Goal: Task Accomplishment & Management: Use online tool/utility

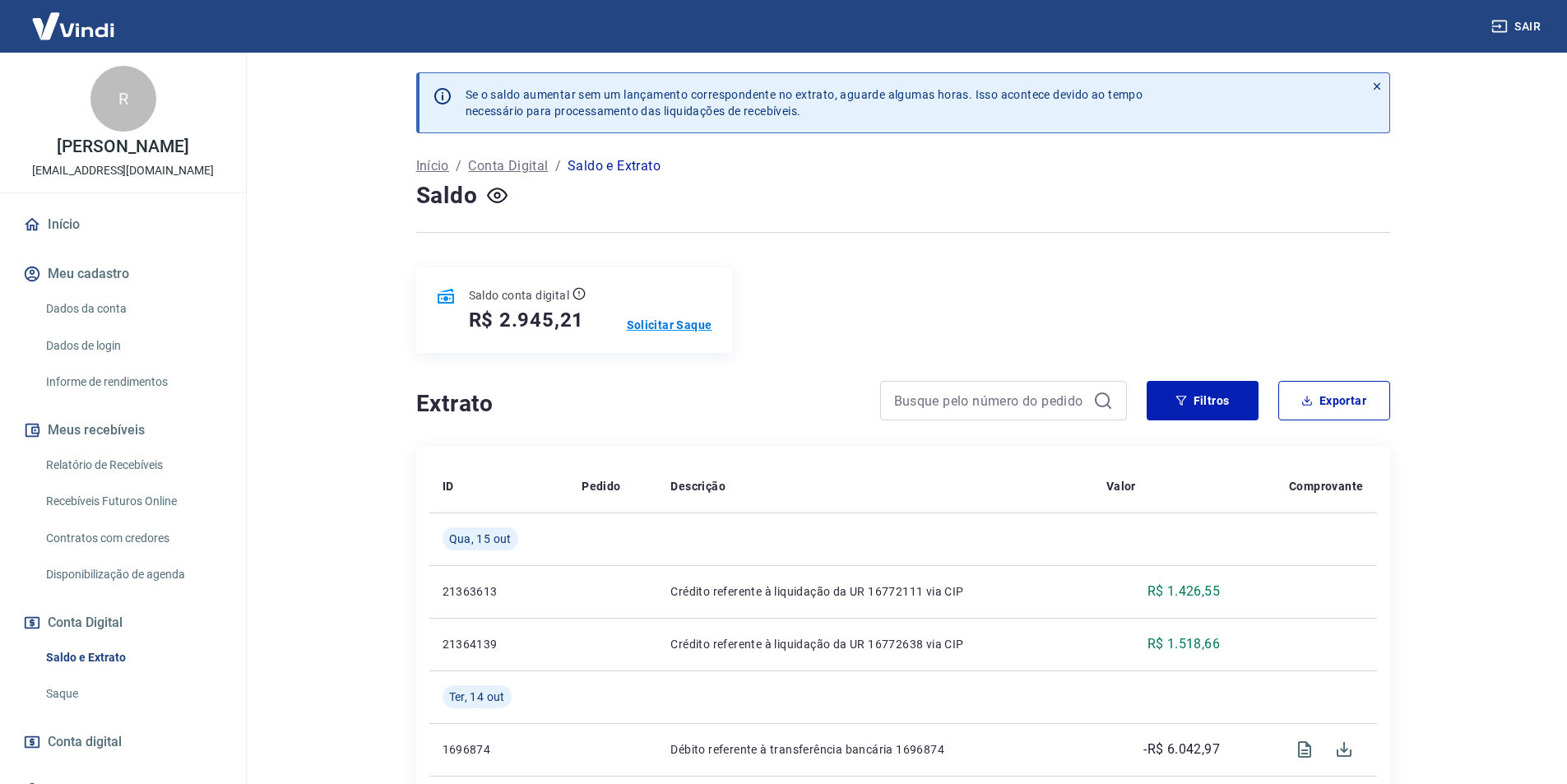
click at [663, 325] on p "Solicitar Saque" at bounding box center [669, 324] width 86 height 16
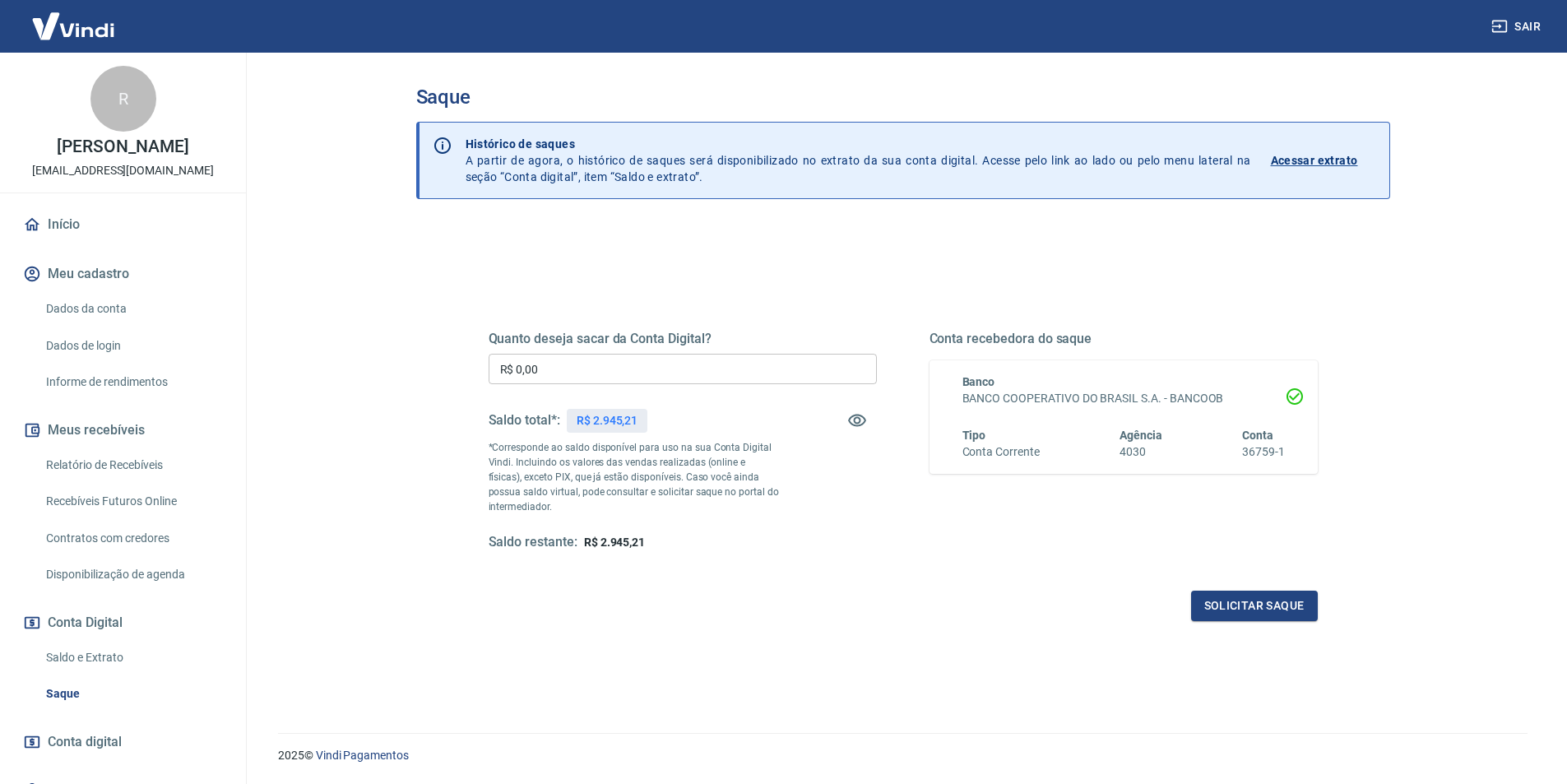
click at [698, 355] on input "R$ 0,00" at bounding box center [683, 368] width 388 height 30
type input "R$ 2.945,21"
click at [1216, 597] on button "Solicitar saque" at bounding box center [1255, 606] width 127 height 30
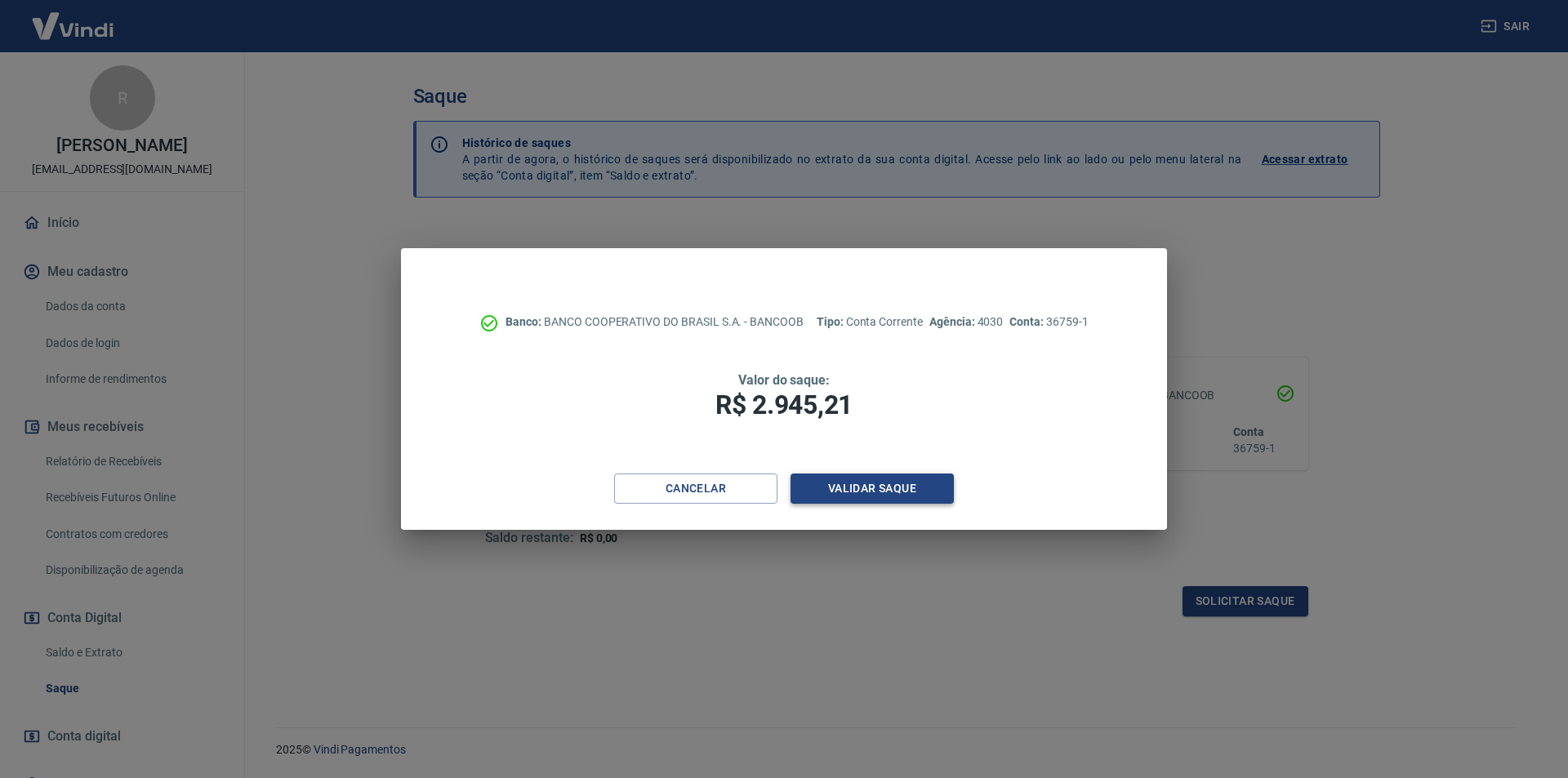
click at [883, 483] on button "Validar saque" at bounding box center [872, 488] width 163 height 30
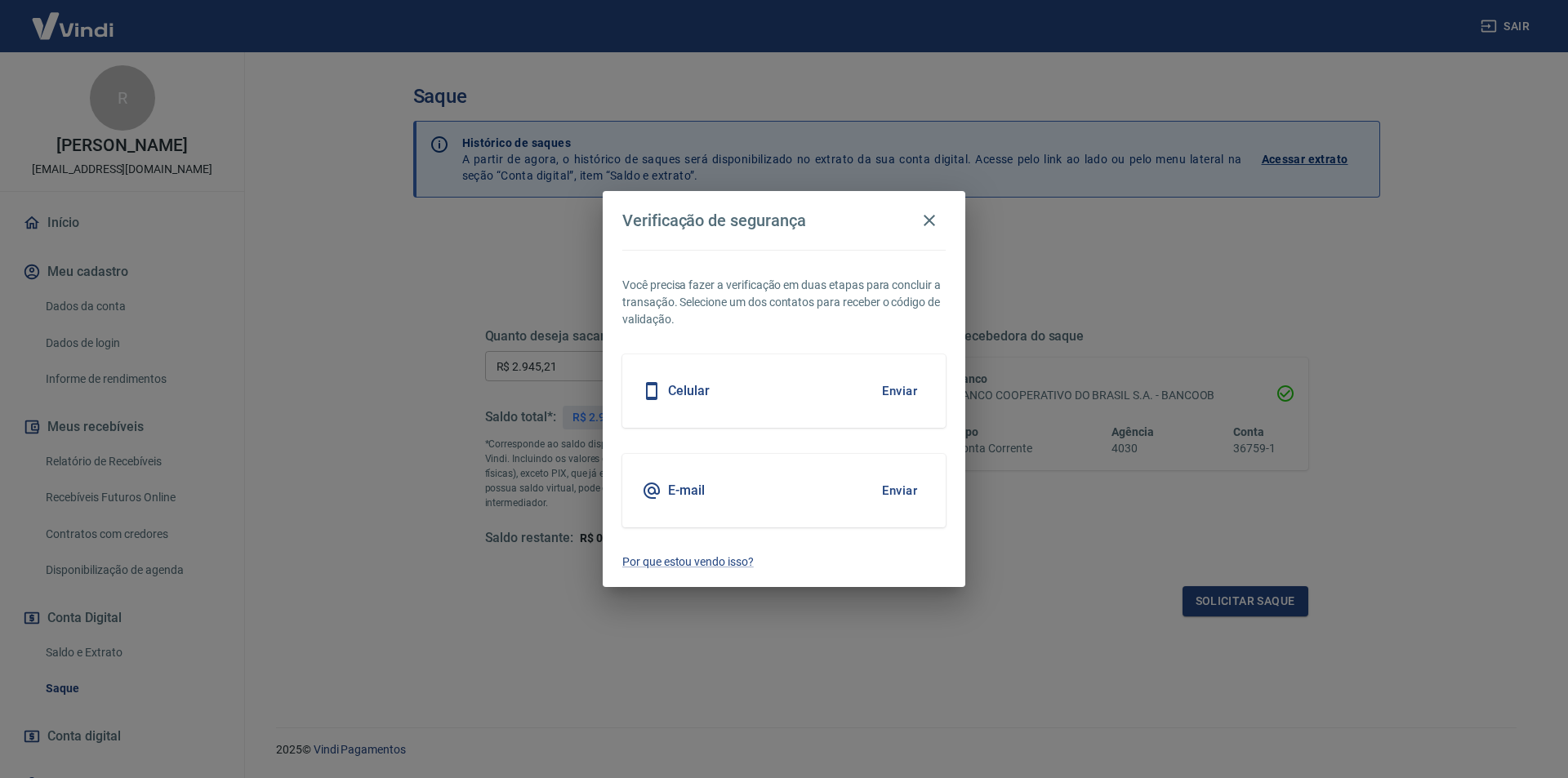
click at [891, 484] on button "Enviar" at bounding box center [900, 491] width 53 height 34
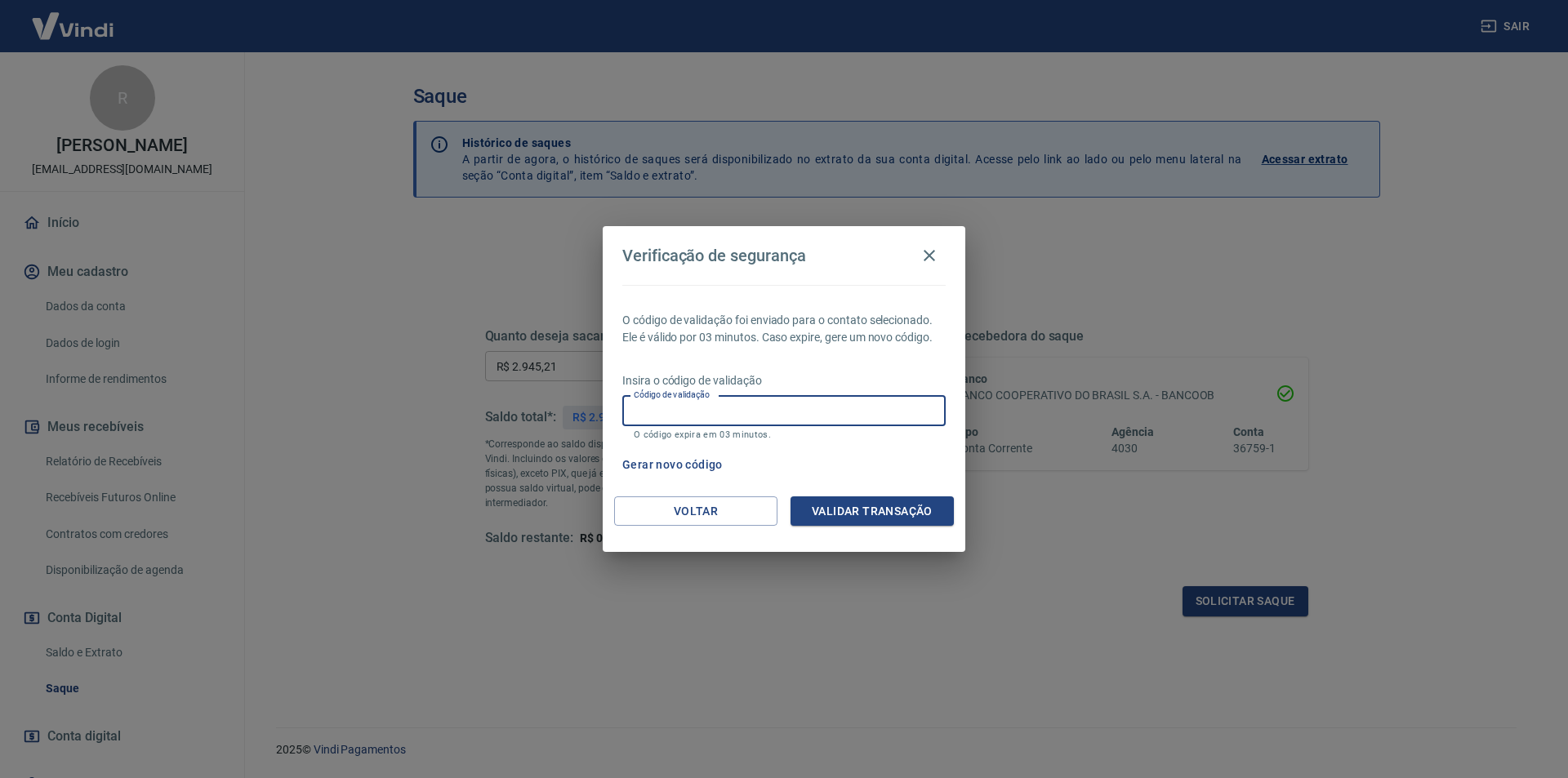
click at [817, 404] on input "Código de validação" at bounding box center [784, 410] width 323 height 30
type input "389663"
click at [876, 499] on button "Validar transação" at bounding box center [872, 511] width 163 height 30
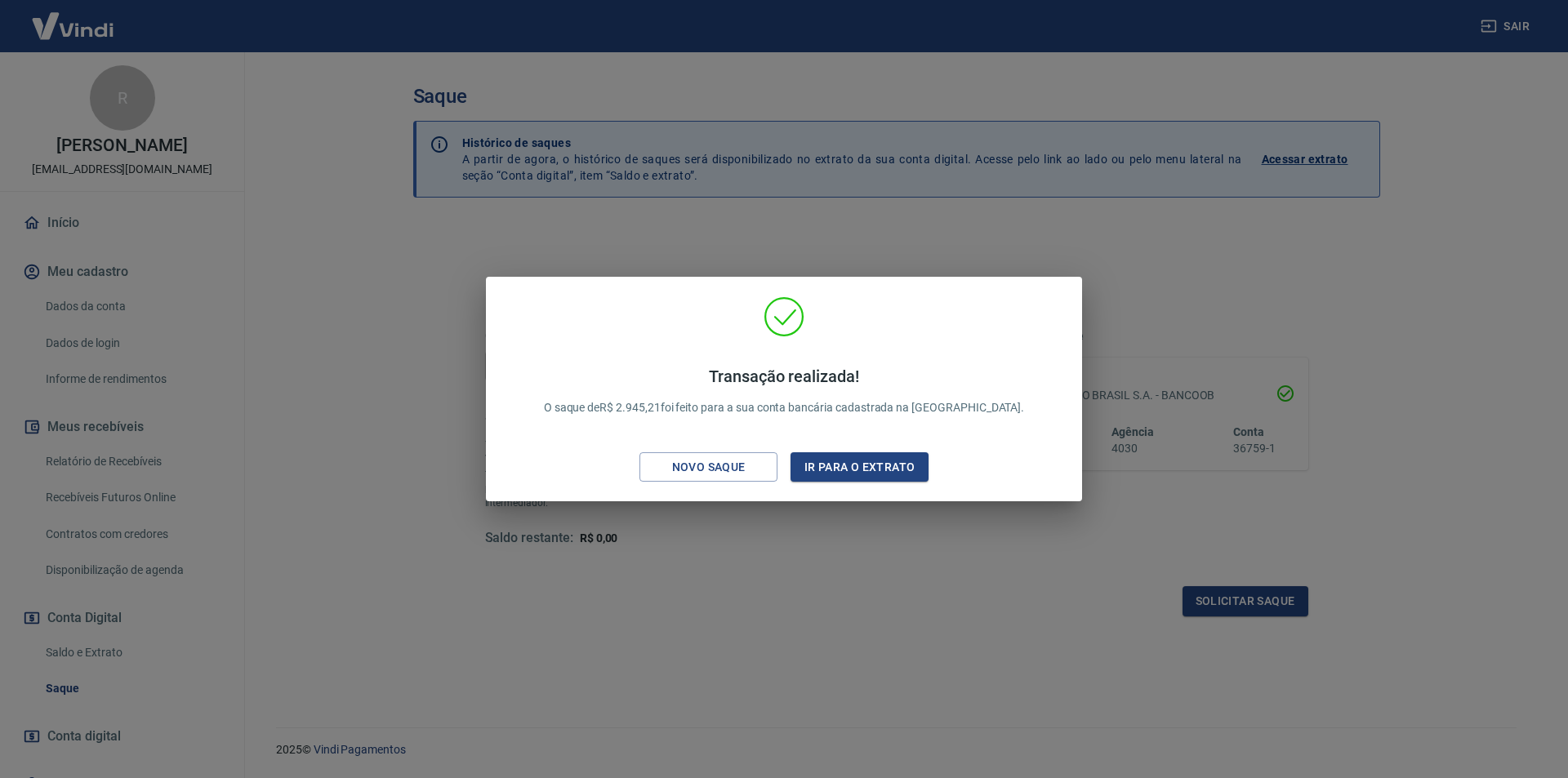
click at [712, 236] on div "Transação realizada! O saque de R$ 2.945,21 foi feito para a sua conta bancária…" at bounding box center [784, 389] width 1568 height 778
